Goal: Task Accomplishment & Management: Use online tool/utility

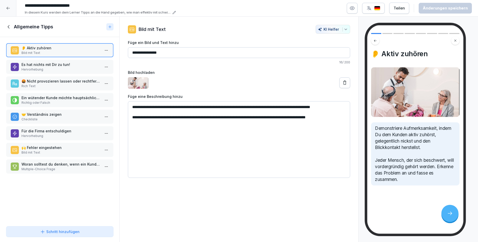
click at [50, 68] on p "Hervorhebung" at bounding box center [60, 69] width 79 height 5
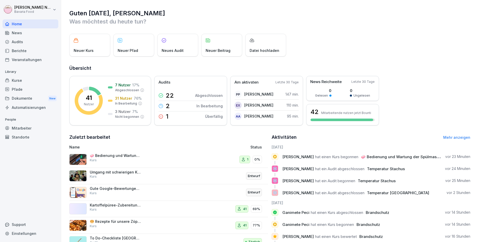
click at [332, 49] on div "Neuer Kurs Neuer Pfad Neues Audit Neuer Beitrag Datei hochladen" at bounding box center [269, 45] width 401 height 23
click at [228, 194] on div "Entwurf" at bounding box center [231, 192] width 62 height 12
click at [16, 79] on div "Kurse" at bounding box center [31, 80] width 56 height 9
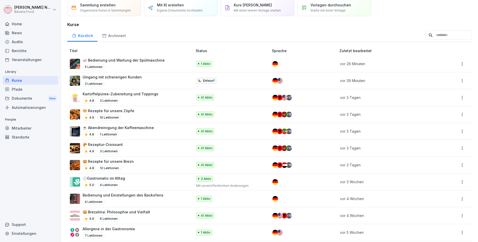
scroll to position [31, 0]
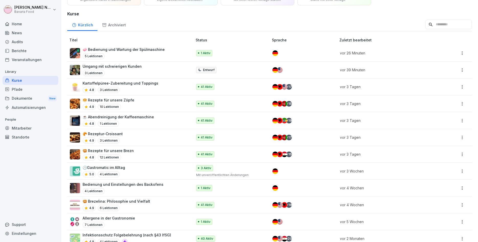
click at [137, 188] on div "4 Lektionen" at bounding box center [123, 191] width 81 height 6
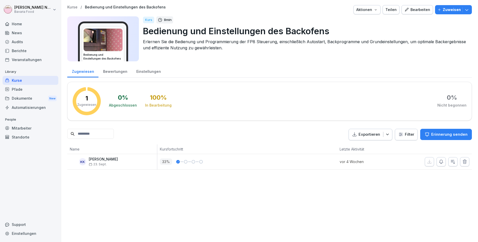
click at [416, 9] on div "Bearbeiten" at bounding box center [417, 10] width 26 height 6
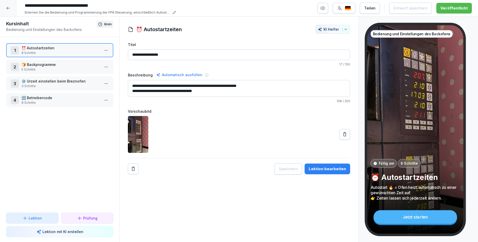
click at [106, 64] on html "**********" at bounding box center [239, 121] width 478 height 242
click at [97, 77] on div "Schritte bearbeiten" at bounding box center [87, 76] width 39 height 5
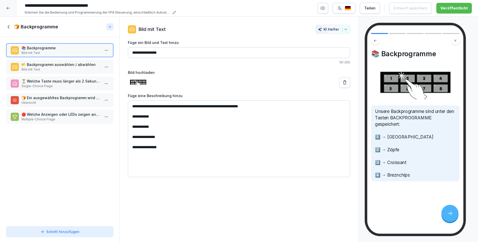
click at [10, 26] on icon at bounding box center [9, 27] width 6 height 6
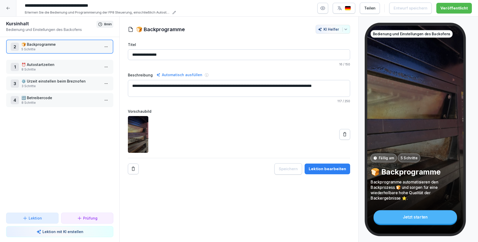
drag, startPoint x: 12, startPoint y: 66, endPoint x: 15, endPoint y: 46, distance: 20.5
click at [15, 46] on div "2" at bounding box center [15, 47] width 8 height 8
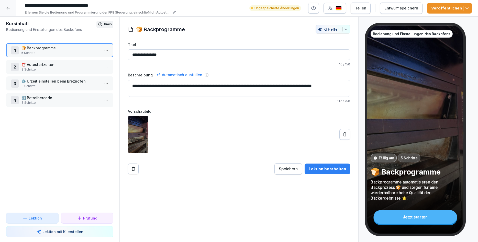
click at [71, 81] on p "⚙️ Urzeit einstellen beim Breznofen" at bounding box center [60, 81] width 79 height 5
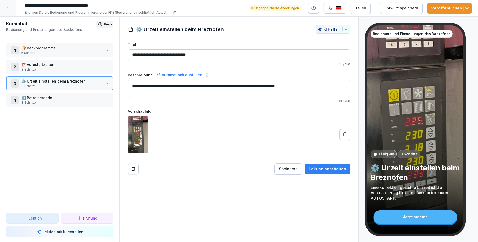
click at [71, 99] on p "🔣 Betreibercode" at bounding box center [60, 97] width 79 height 5
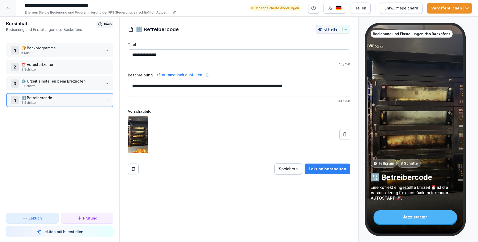
click at [396, 10] on div "Entwurf speichern" at bounding box center [401, 8] width 34 height 6
